Goal: Information Seeking & Learning: Stay updated

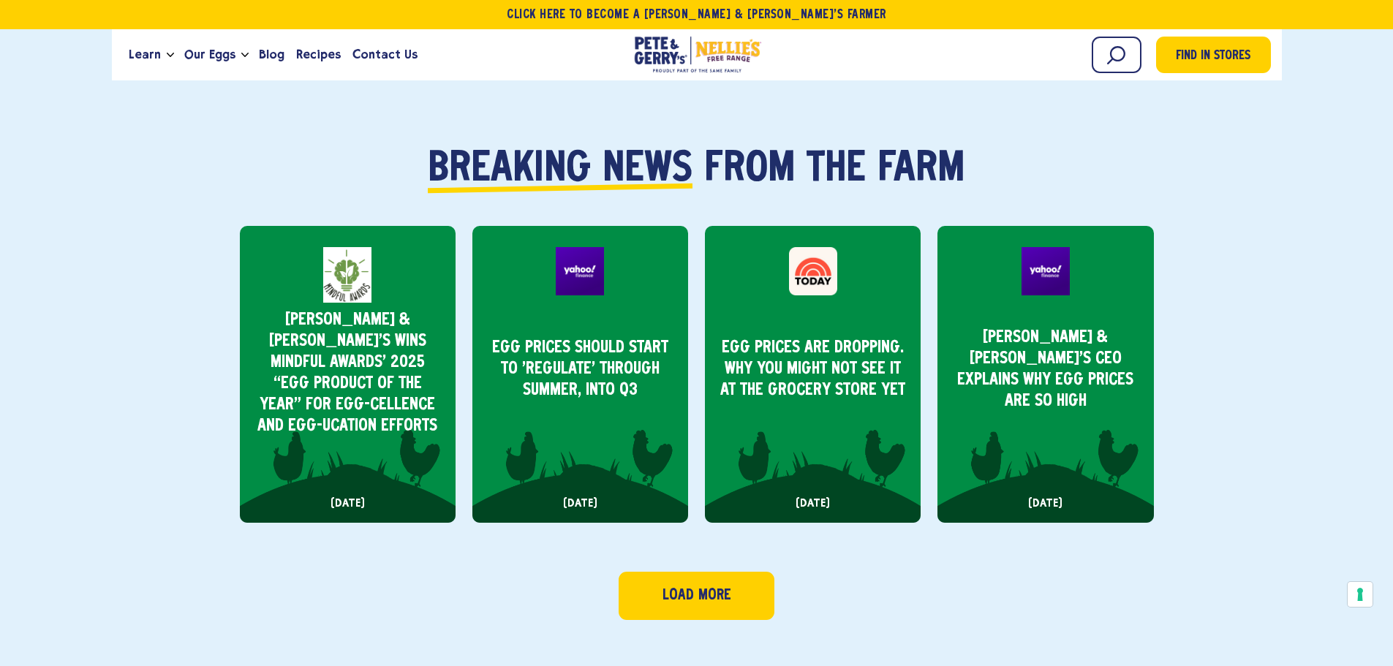
scroll to position [585, 0]
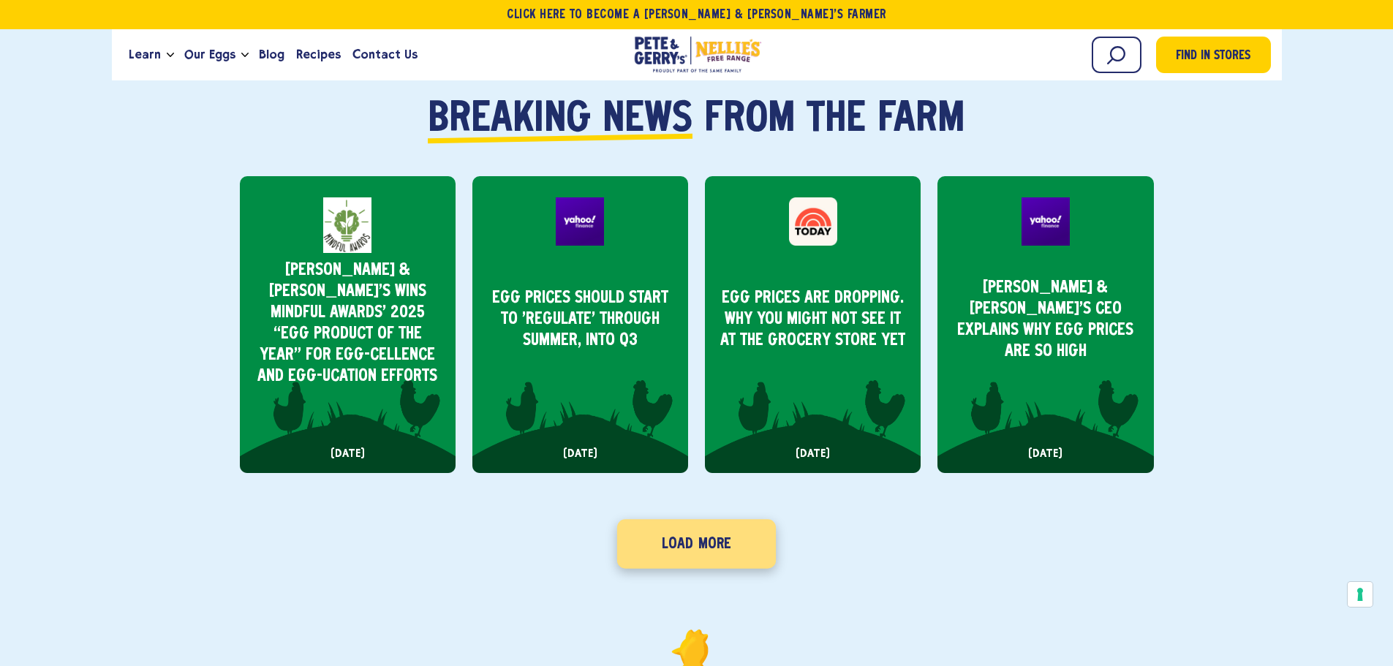
click at [678, 539] on link "Load More" at bounding box center [696, 543] width 159 height 49
